Goal: Task Accomplishment & Management: Complete application form

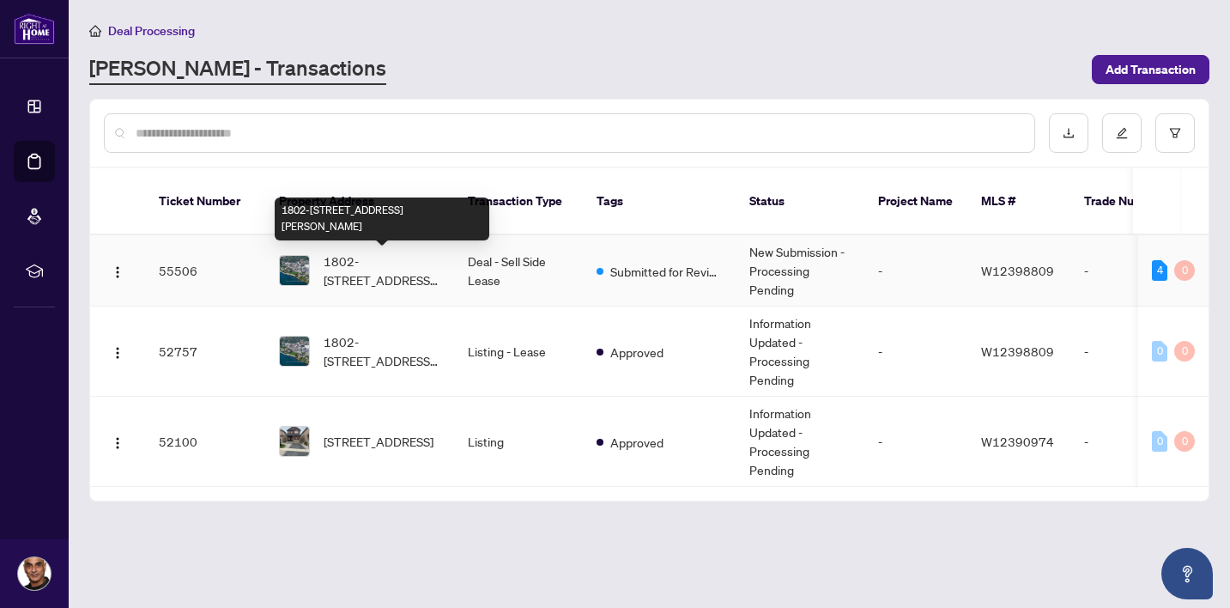
click at [352, 269] on span "1802-[STREET_ADDRESS][PERSON_NAME]" at bounding box center [382, 271] width 117 height 38
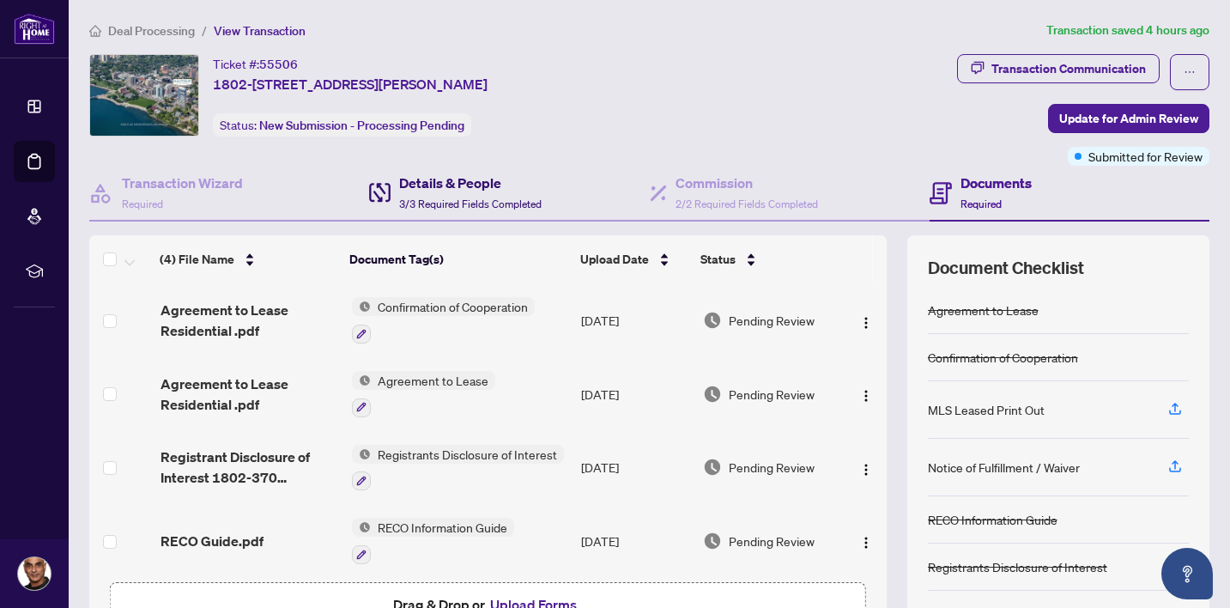
click at [442, 189] on h4 "Details & People" at bounding box center [470, 183] width 142 height 21
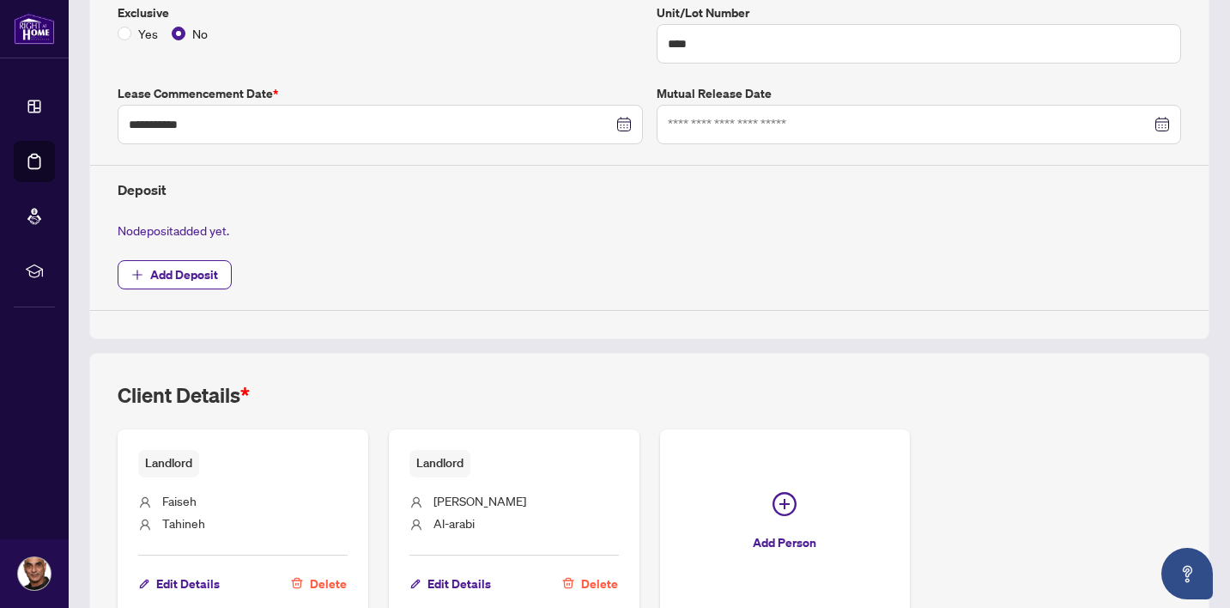
scroll to position [513, 0]
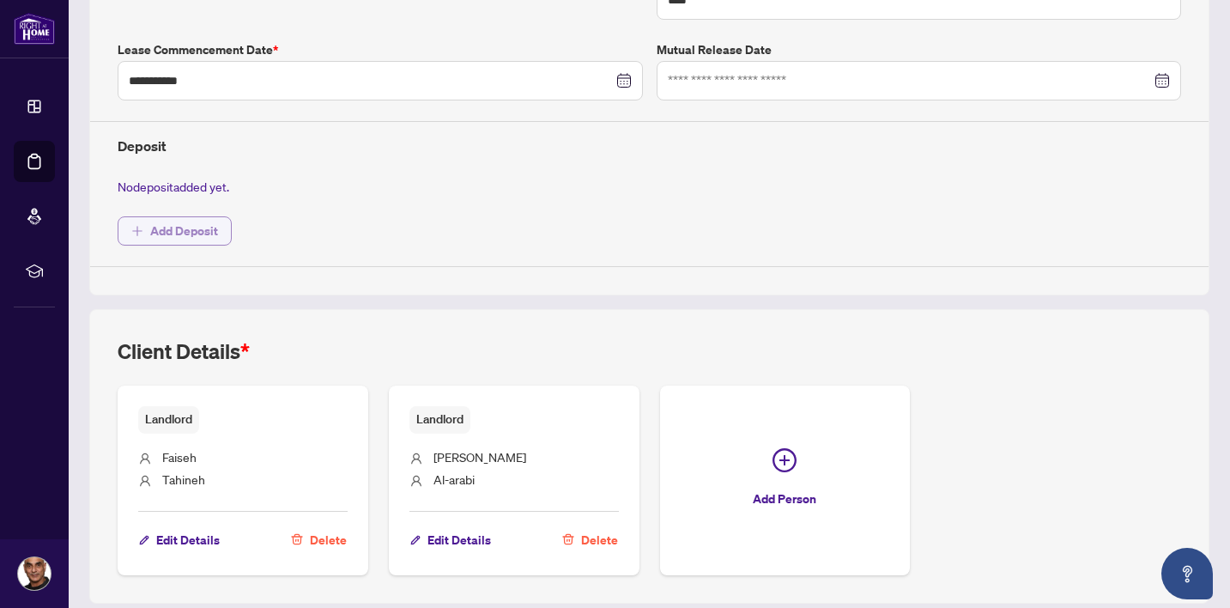
click at [184, 230] on span "Add Deposit" at bounding box center [184, 230] width 68 height 27
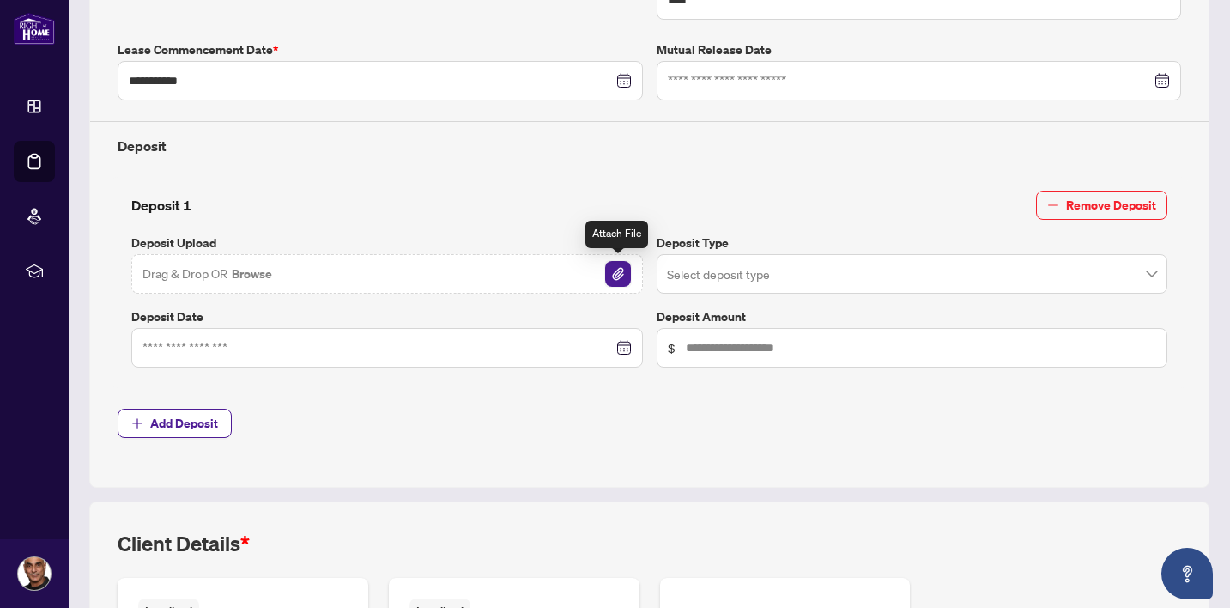
click at [616, 271] on img "button" at bounding box center [618, 274] width 26 height 26
click at [623, 343] on div at bounding box center [386, 347] width 489 height 19
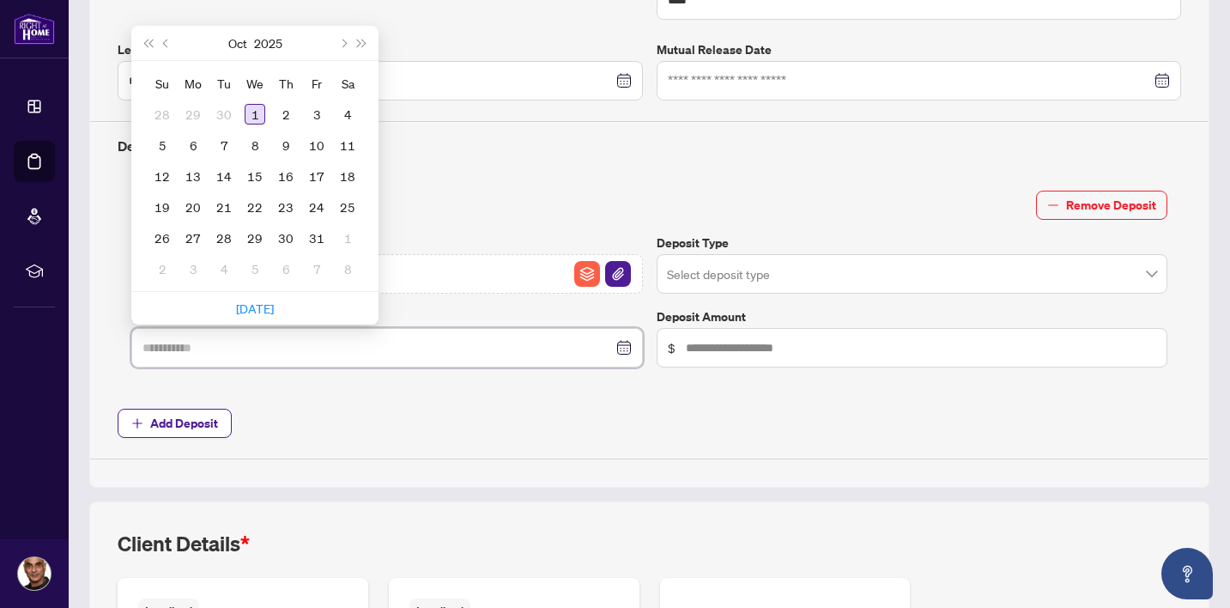
type input "**********"
click at [255, 112] on div "1" at bounding box center [255, 114] width 21 height 21
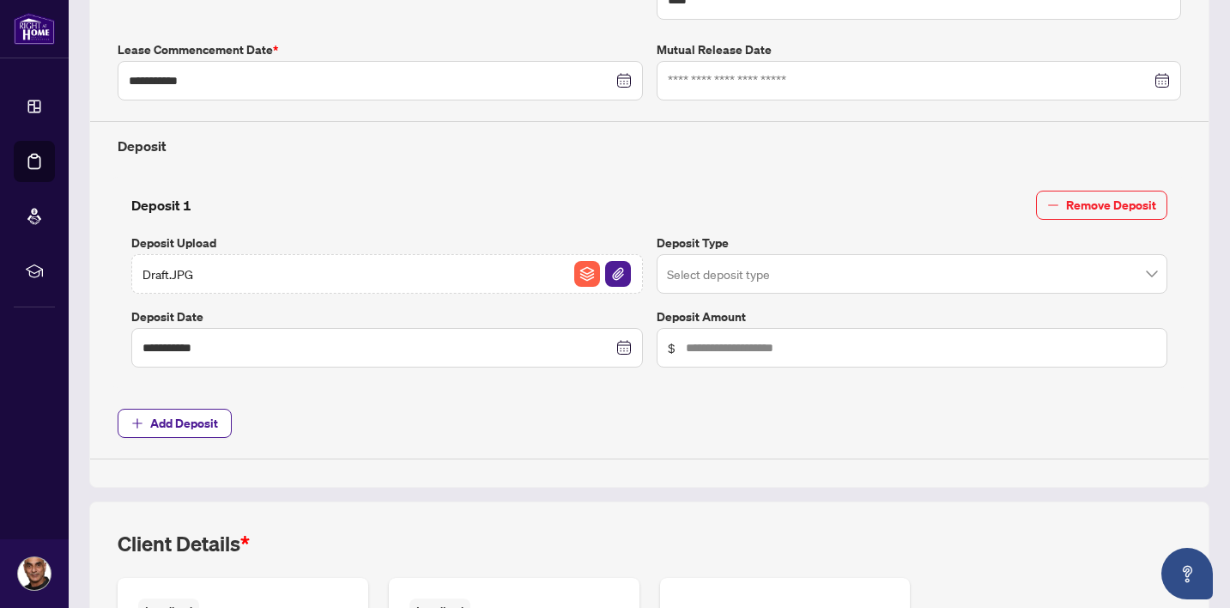
click at [749, 272] on input "search" at bounding box center [905, 277] width 476 height 38
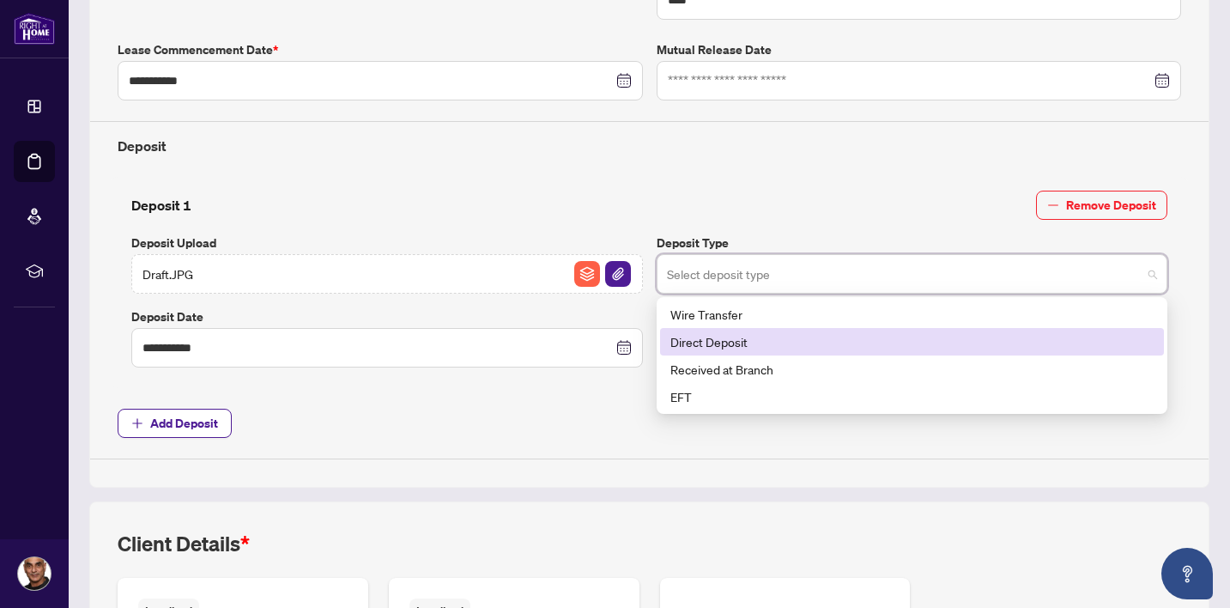
click at [731, 337] on div "Direct Deposit" at bounding box center [912, 341] width 484 height 19
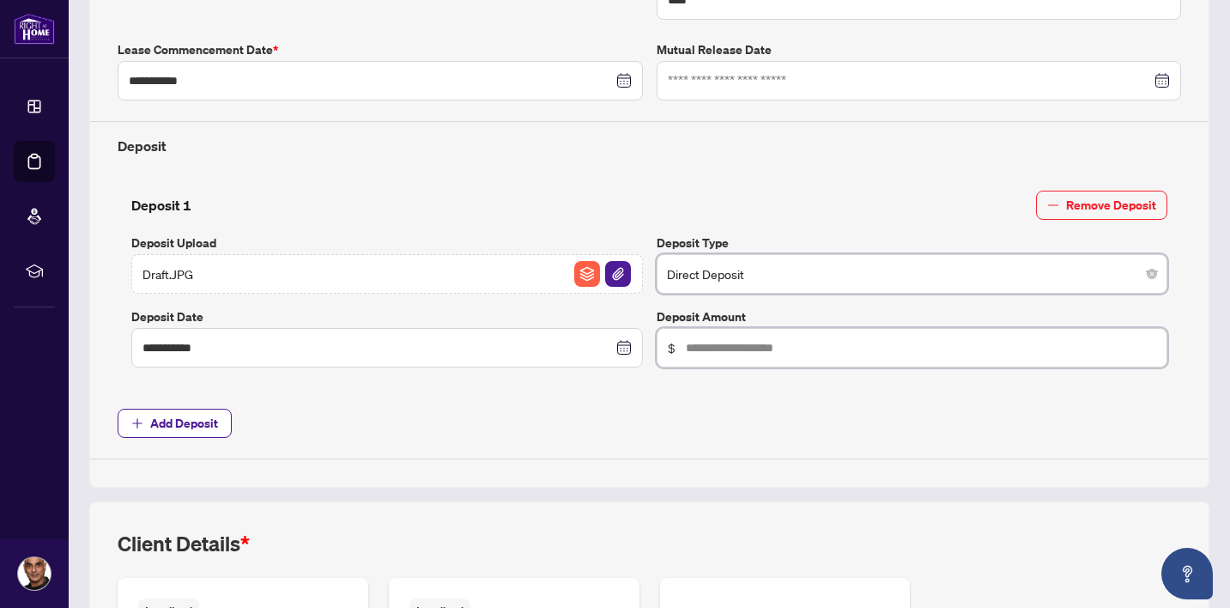
click at [736, 349] on input "text" at bounding box center [921, 347] width 471 height 19
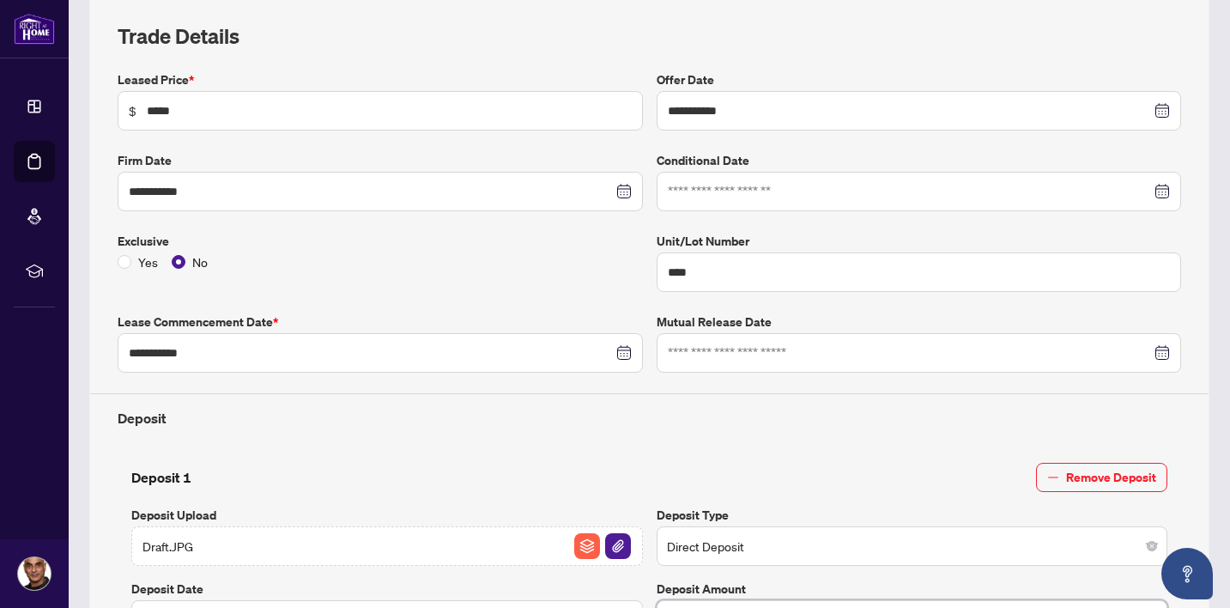
scroll to position [0, 0]
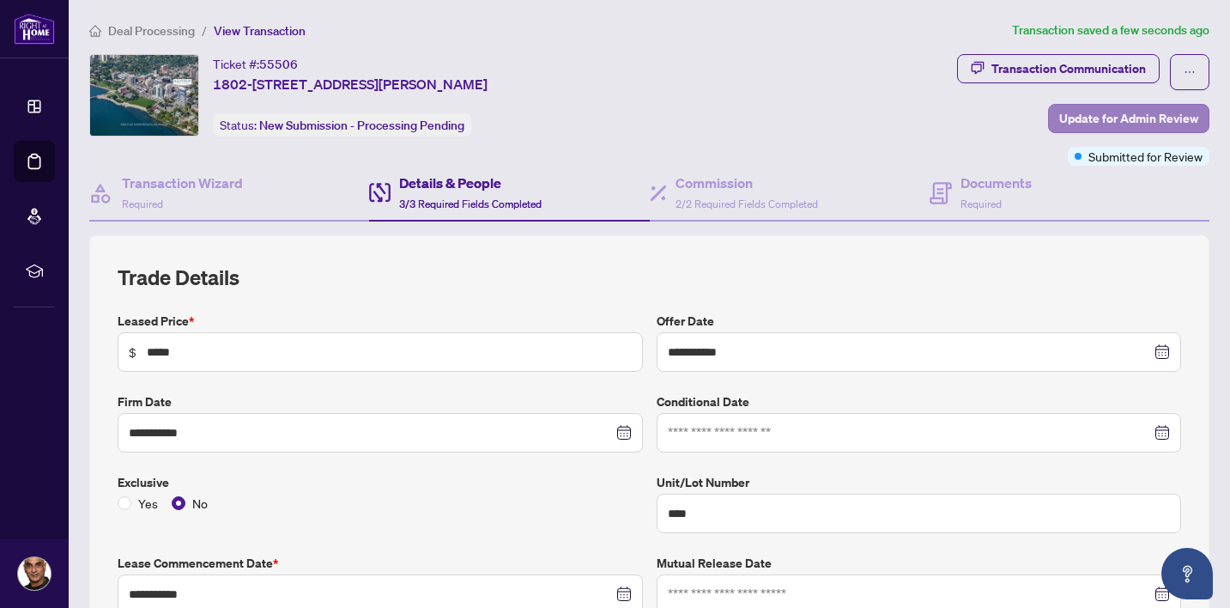
type input "*****"
click at [1094, 118] on span "Update for Admin Review" at bounding box center [1128, 118] width 139 height 27
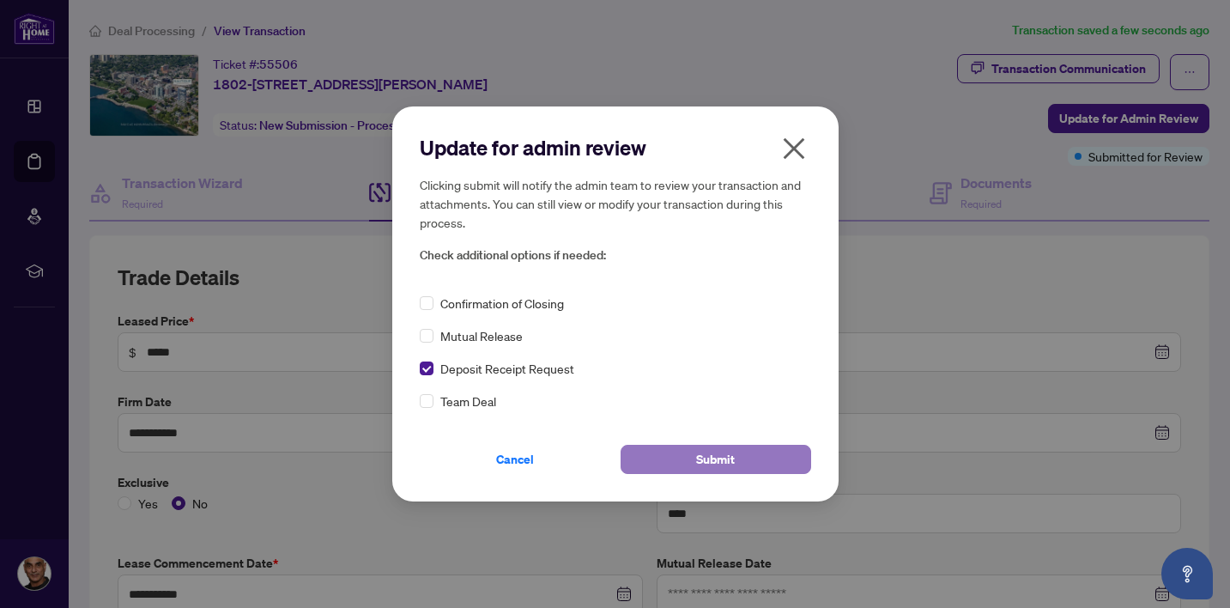
click at [723, 460] on span "Submit" at bounding box center [715, 459] width 39 height 27
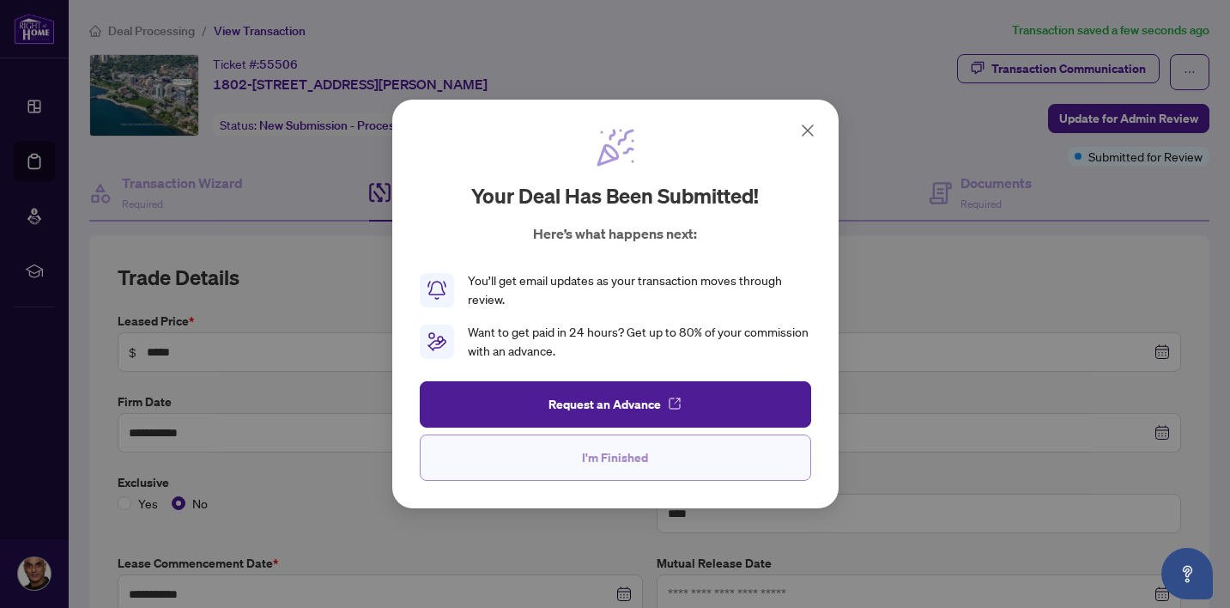
click at [627, 457] on span "I'm Finished" at bounding box center [615, 457] width 66 height 27
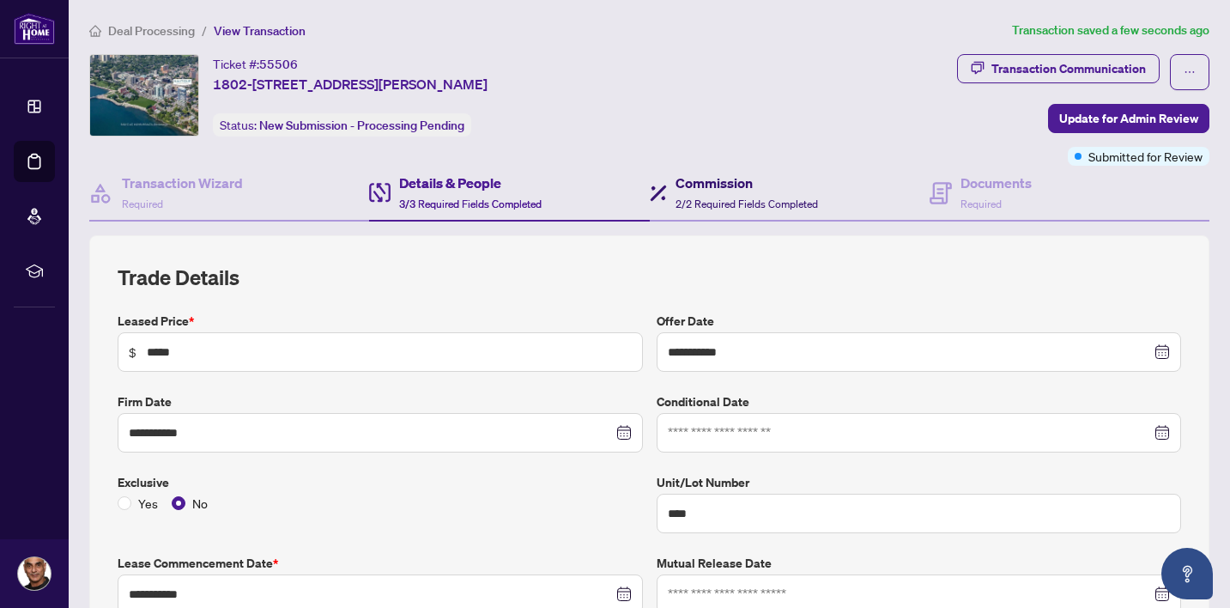
click at [718, 193] on div "Commission 2/2 Required Fields Completed" at bounding box center [747, 193] width 142 height 40
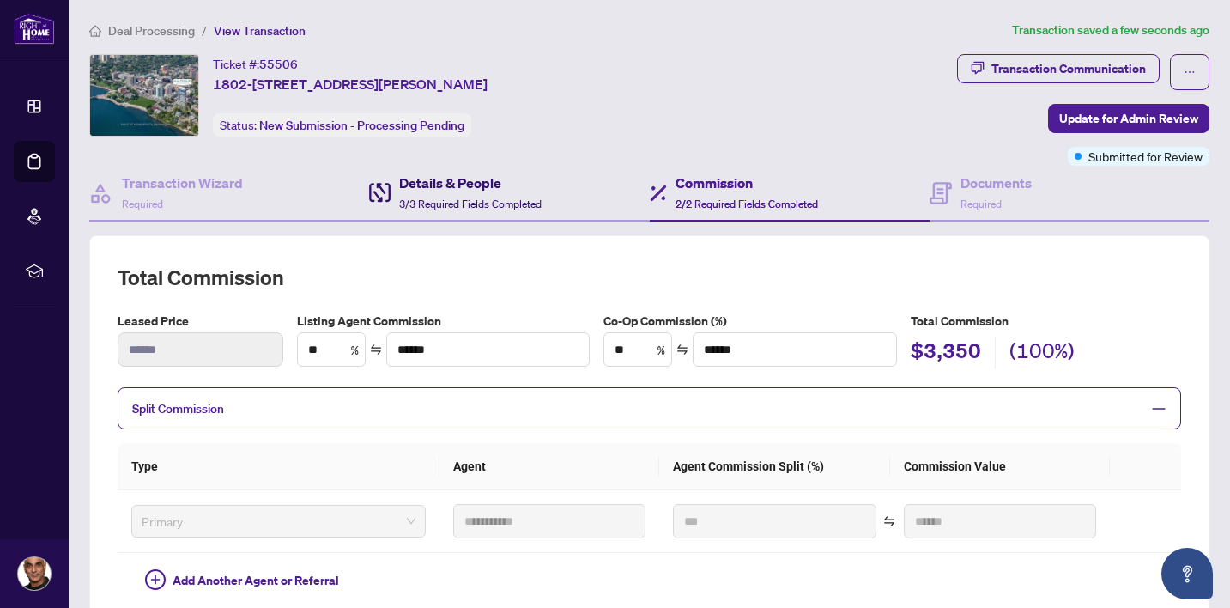
click at [470, 197] on span "3/3 Required Fields Completed" at bounding box center [470, 203] width 142 height 13
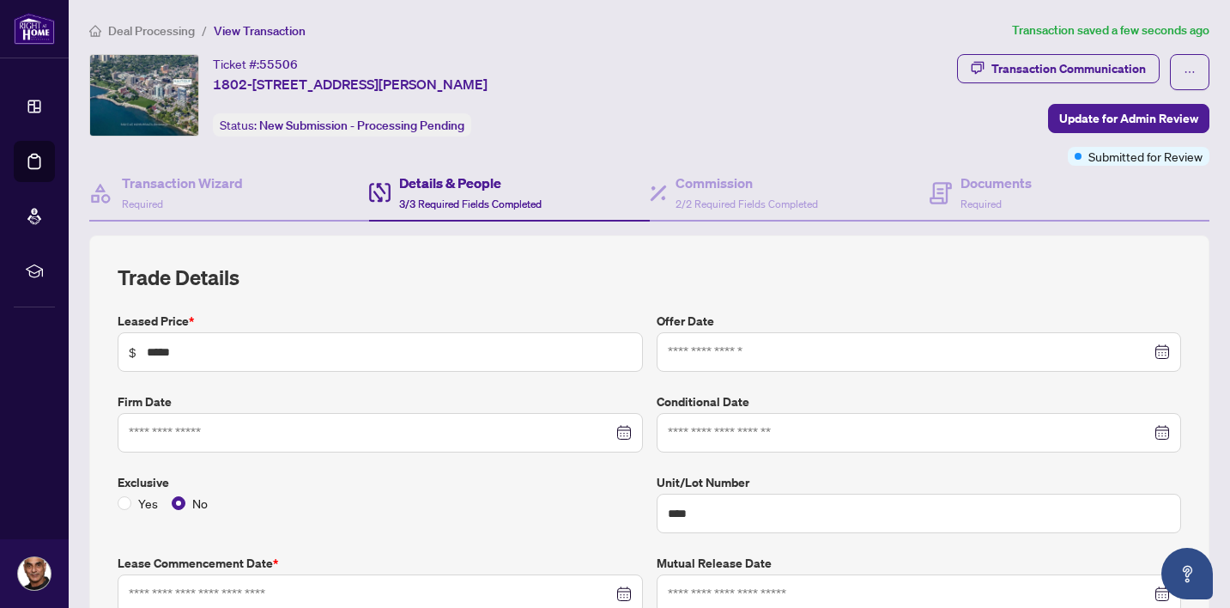
type input "**********"
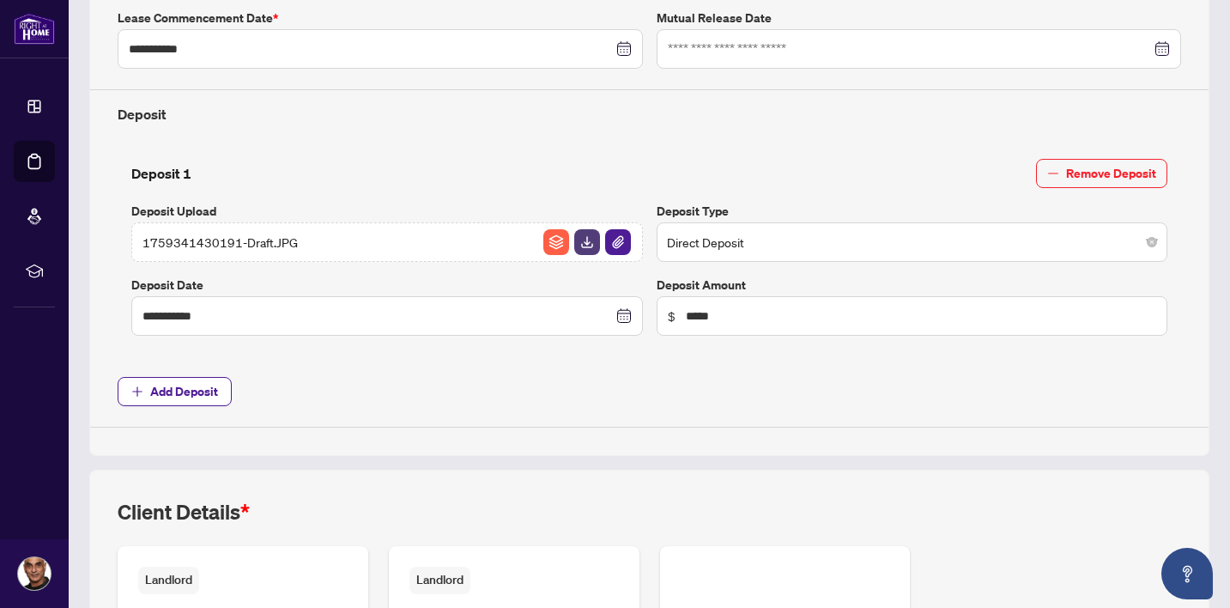
scroll to position [551, 0]
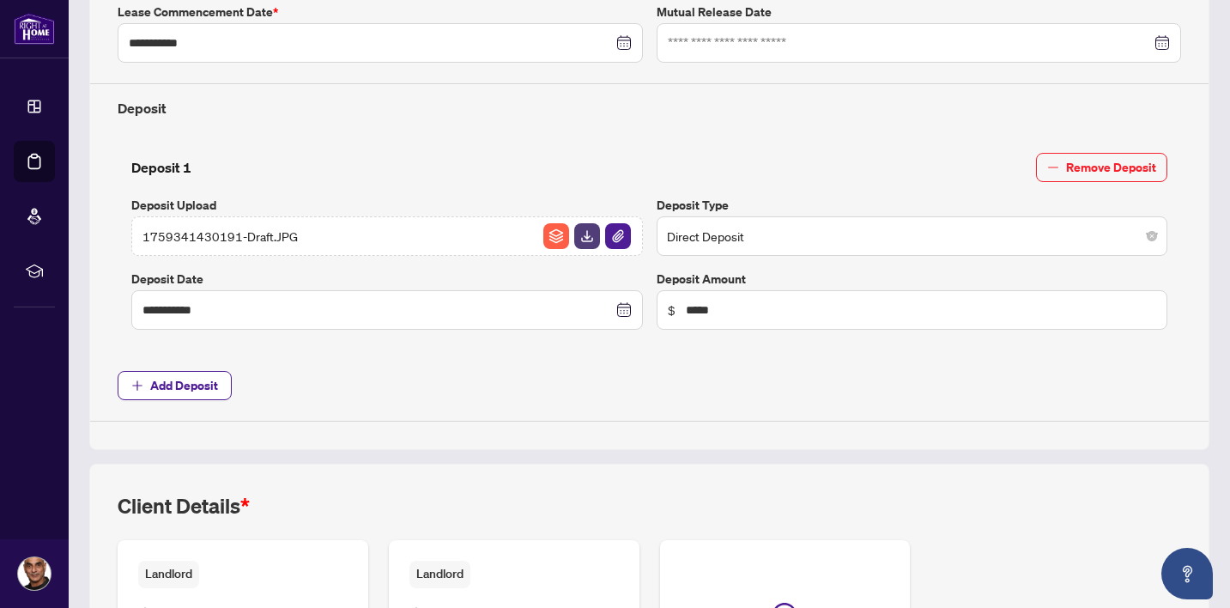
click at [255, 234] on span "1759341430191-Draft.JPG" at bounding box center [219, 236] width 155 height 19
click at [587, 240] on img "button" at bounding box center [587, 236] width 26 height 26
